Goal: Go to known website: Access a specific website the user already knows

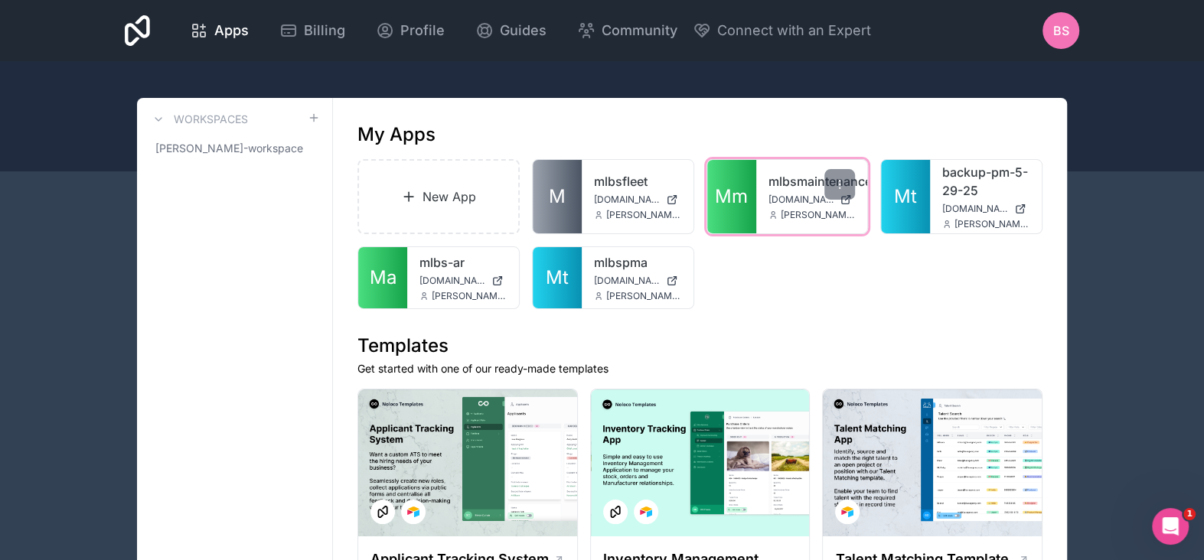
click at [794, 191] on div "mlbsmaintenance [DOMAIN_NAME] [PERSON_NAME][DOMAIN_NAME][EMAIL_ADDRESS][PERSON_…" at bounding box center [812, 196] width 112 height 73
click at [795, 197] on span "[DOMAIN_NAME]" at bounding box center [802, 200] width 66 height 12
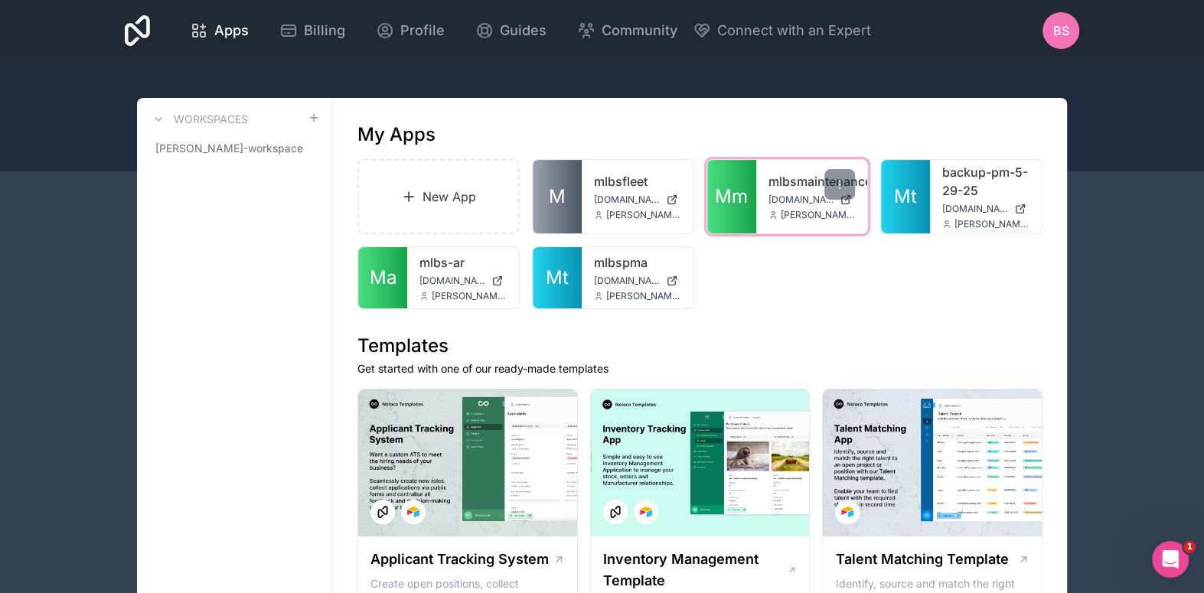
click at [819, 178] on link "mlbsmaintenance" at bounding box center [812, 181] width 87 height 18
